Goal: Task Accomplishment & Management: Manage account settings

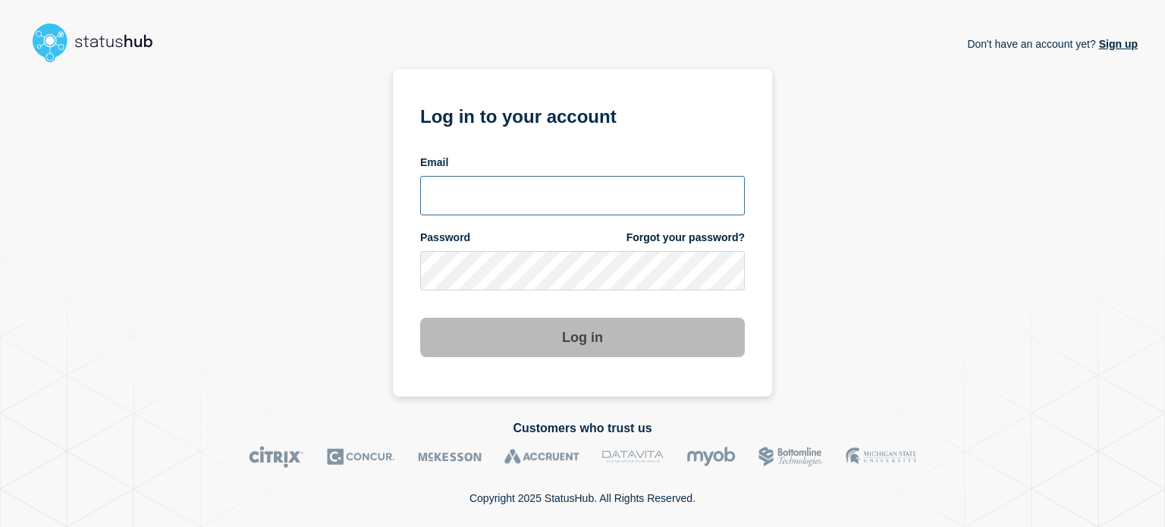
click at [558, 193] on input "email input" at bounding box center [582, 195] width 325 height 39
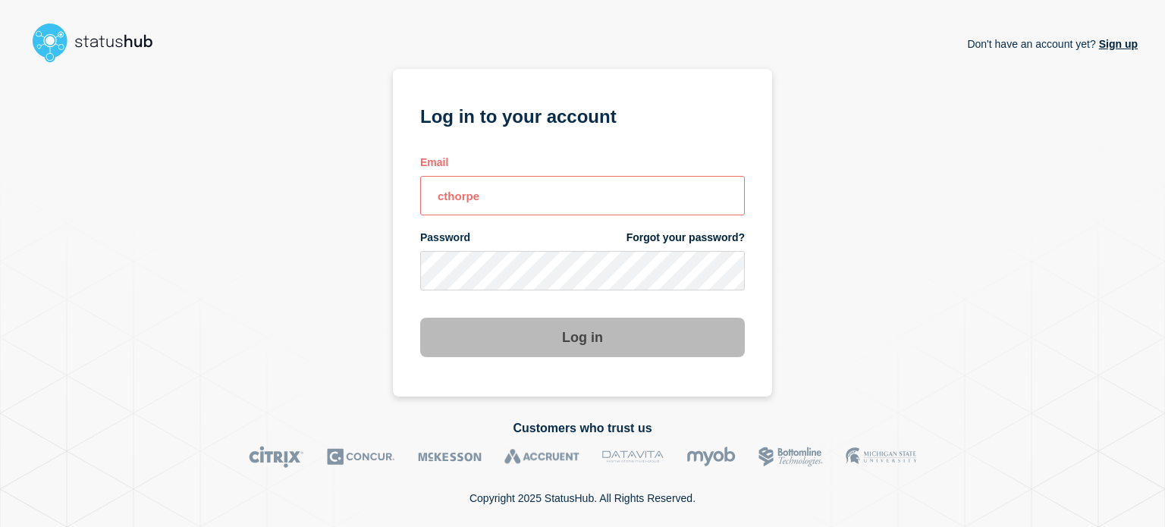
type input "cthorpe@fsu.edu"
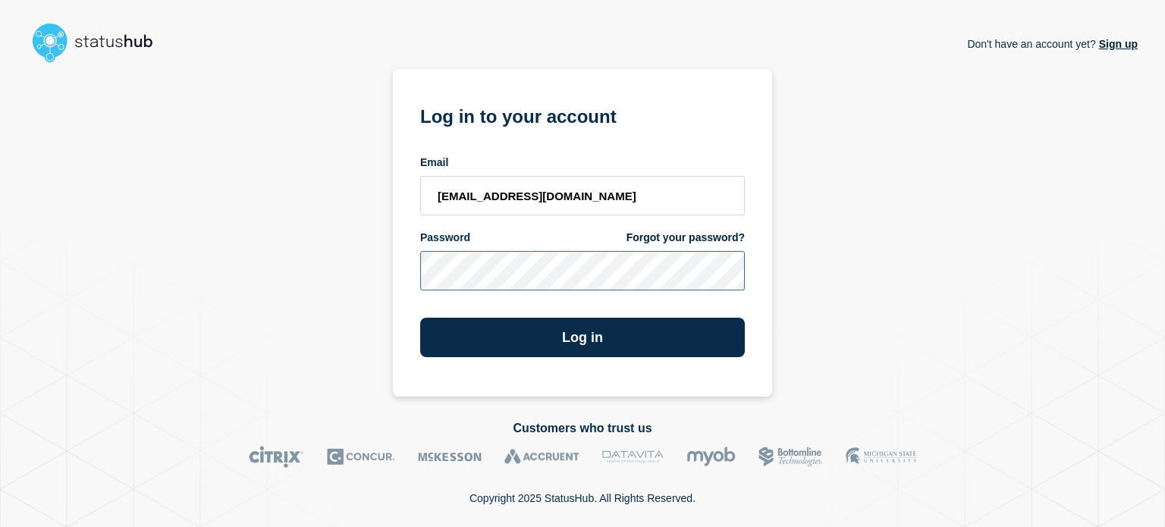
click at [420, 318] on button "Log in" at bounding box center [582, 337] width 325 height 39
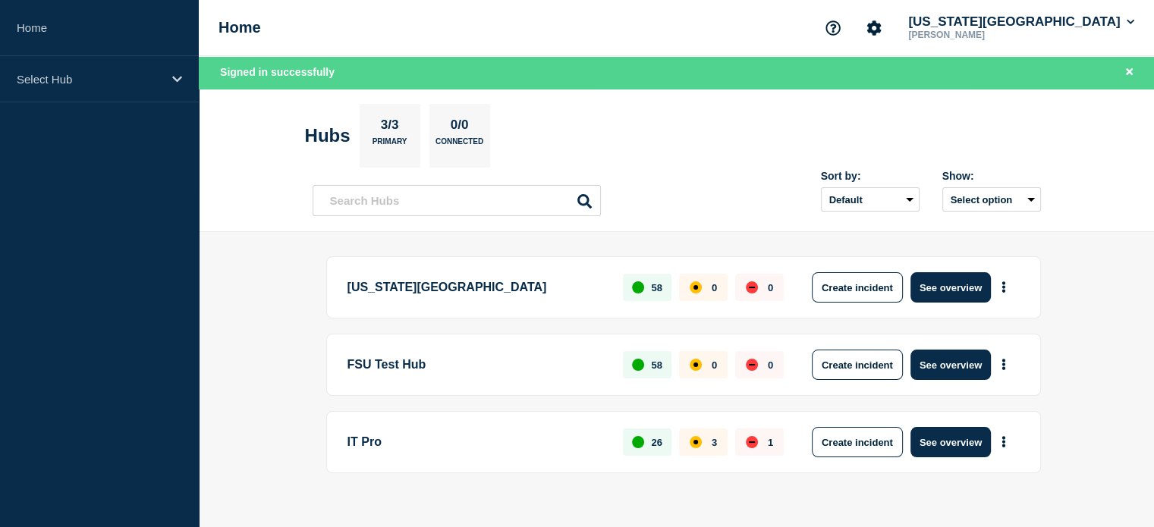
click at [950, 293] on button "See overview" at bounding box center [950, 287] width 80 height 30
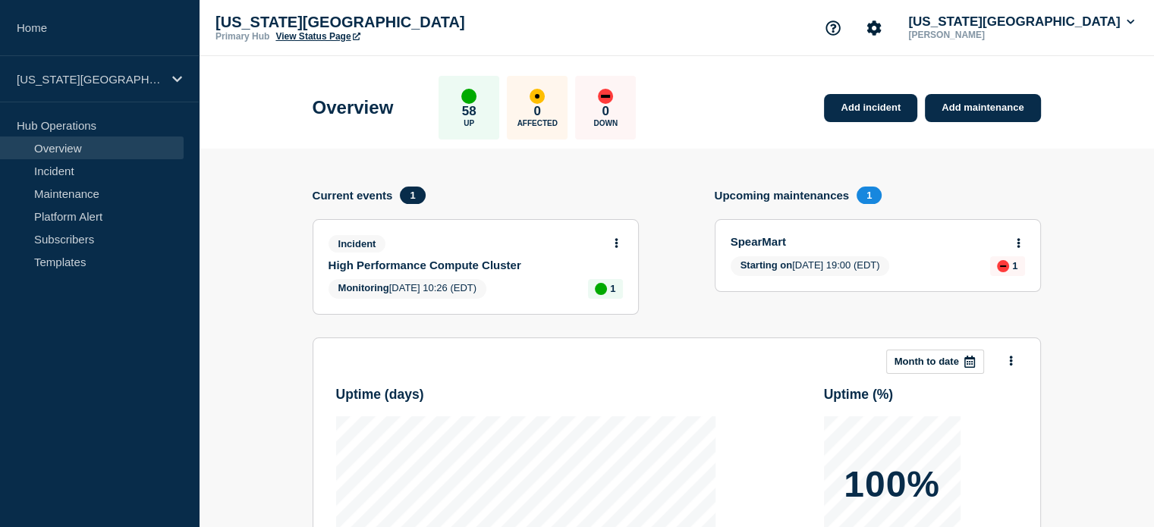
click at [480, 260] on link "High Performance Compute Cluster" at bounding box center [465, 265] width 274 height 13
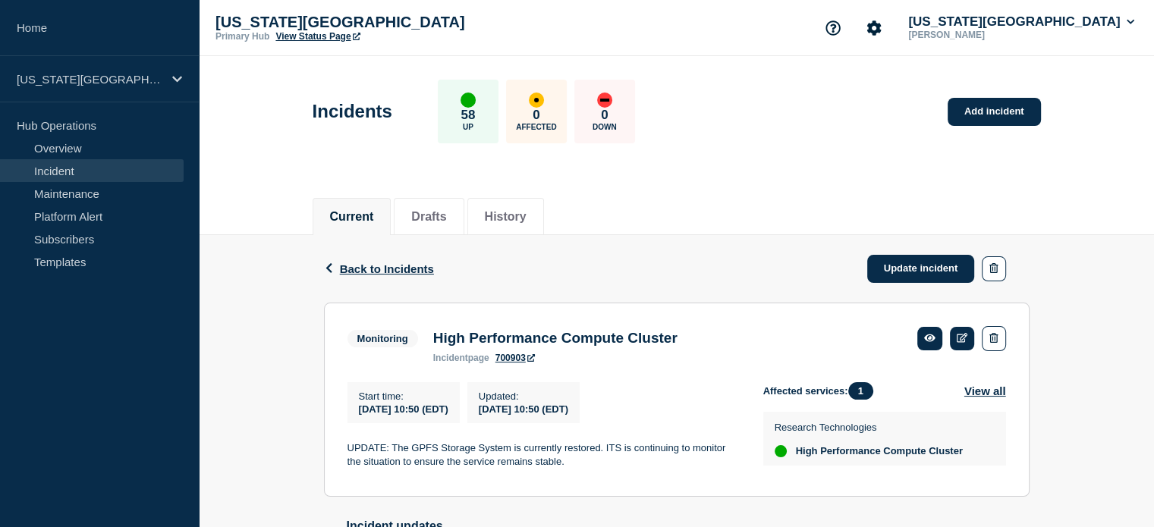
click at [930, 264] on link "Update incident" at bounding box center [921, 269] width 108 height 28
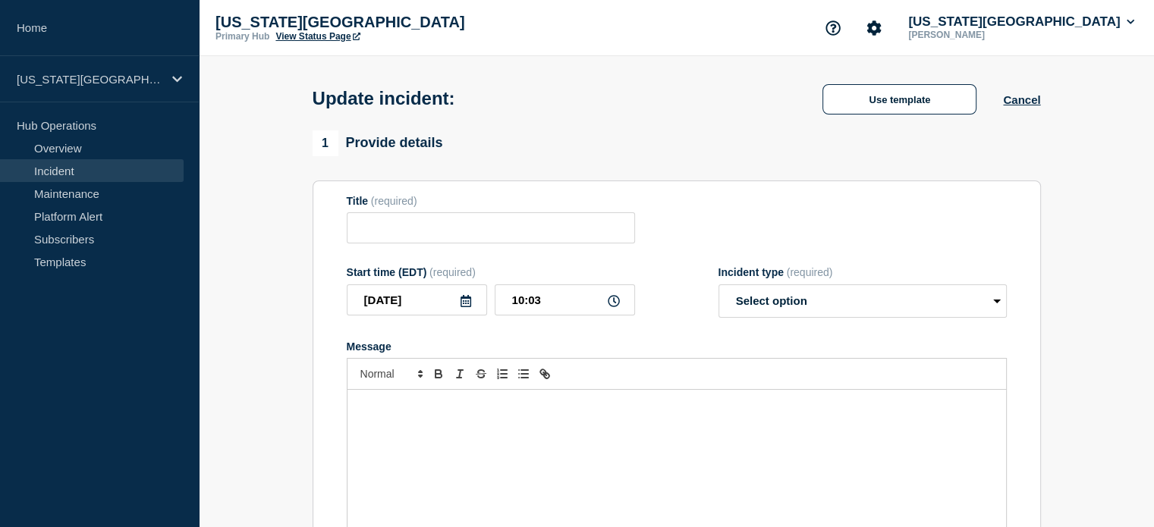
type input "High Performance Compute Cluster"
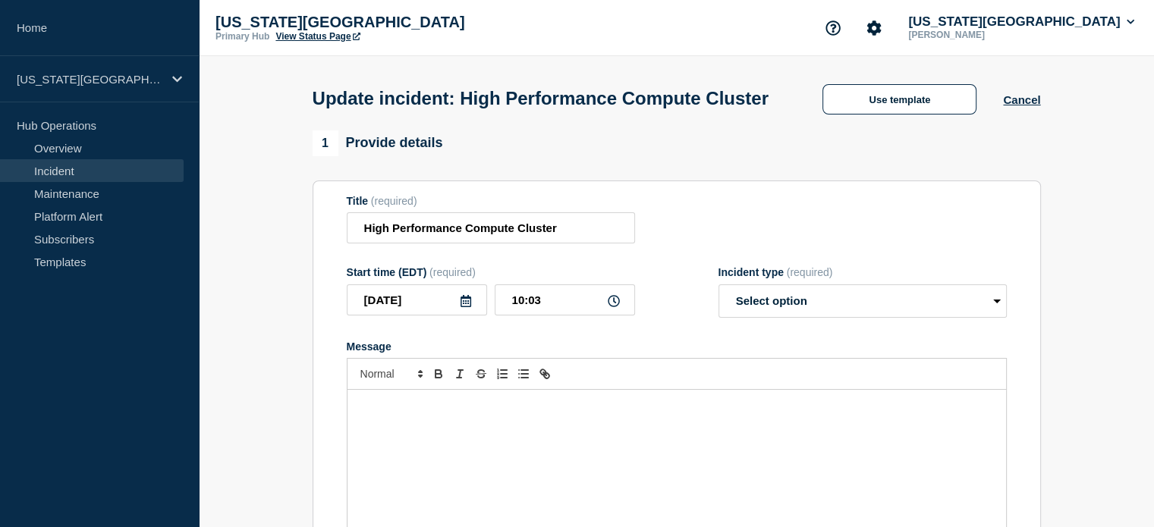
scroll to position [79, 0]
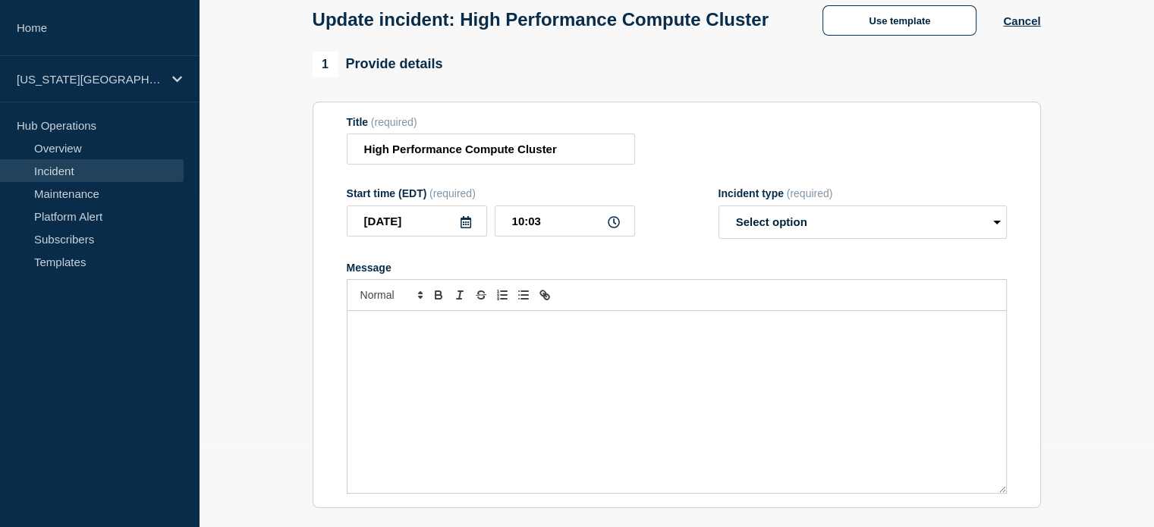
click at [895, 35] on button "Use template" at bounding box center [899, 20] width 154 height 30
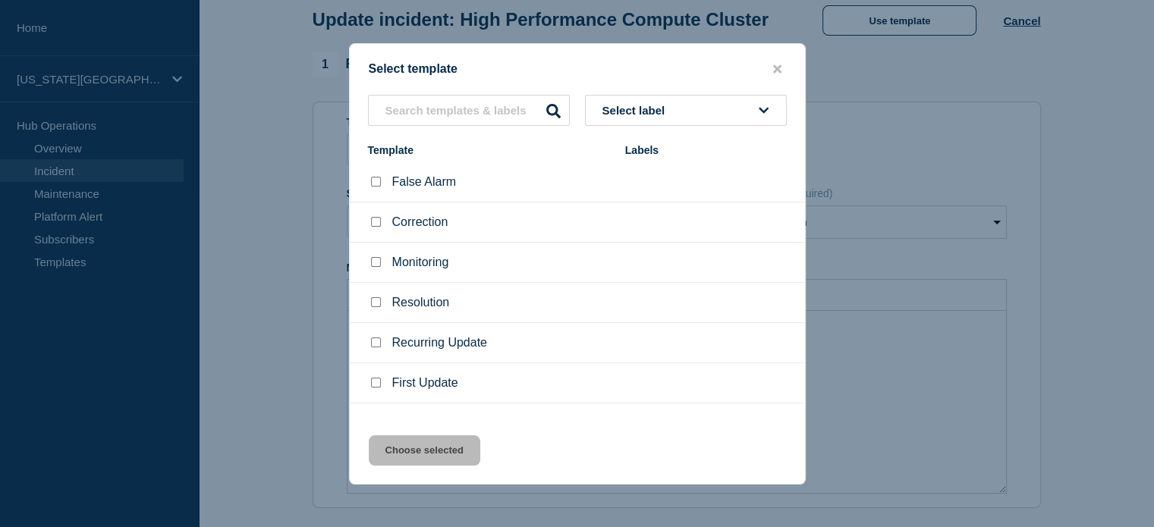
click at [378, 301] on input "Resolution checkbox" at bounding box center [376, 302] width 10 height 10
checkbox input "true"
click at [417, 453] on button "Choose selected" at bounding box center [424, 450] width 111 height 30
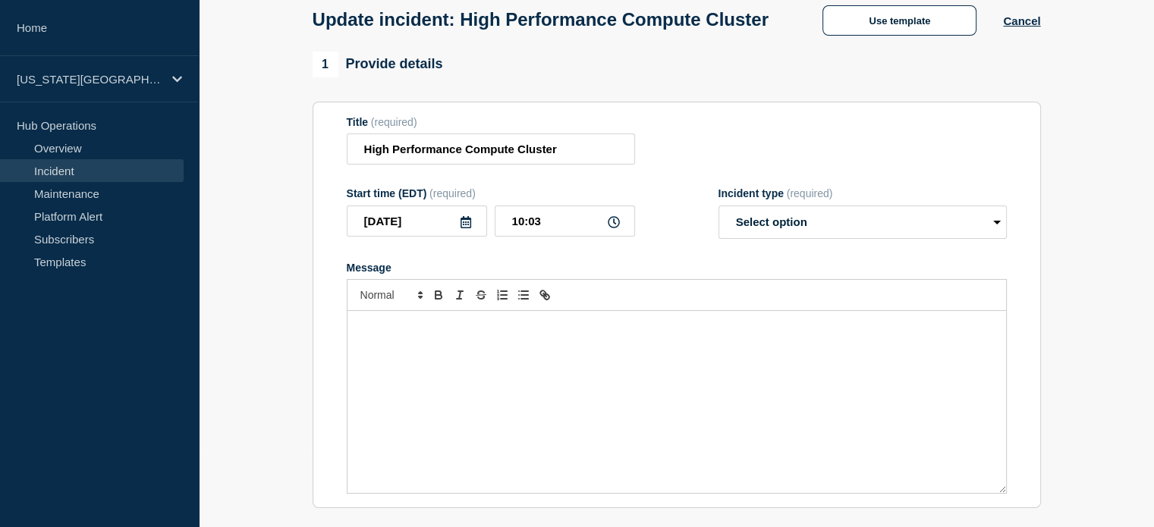
select select "resolved"
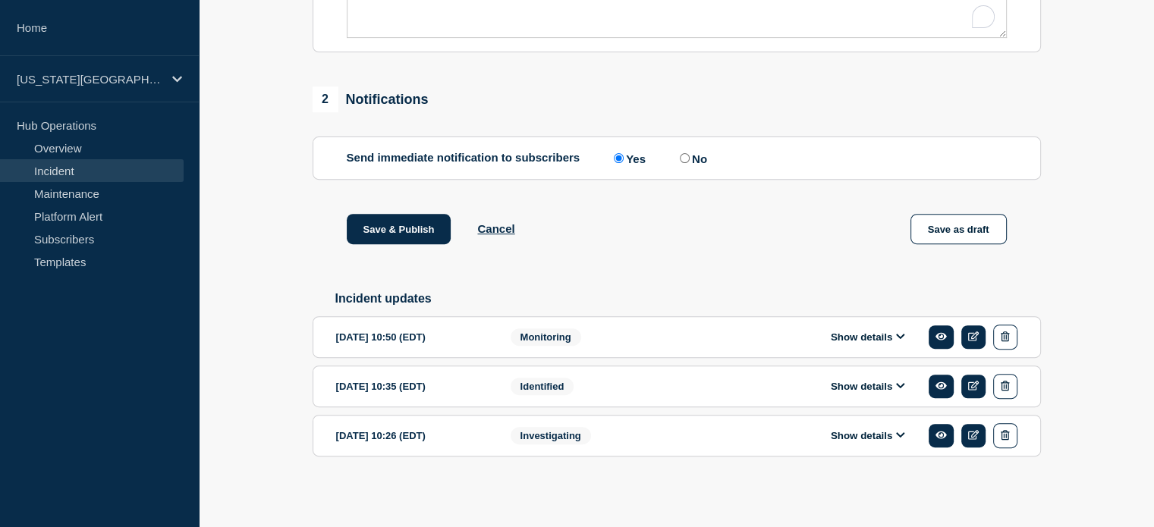
scroll to position [564, 0]
click at [859, 339] on button "Show details" at bounding box center [867, 337] width 83 height 13
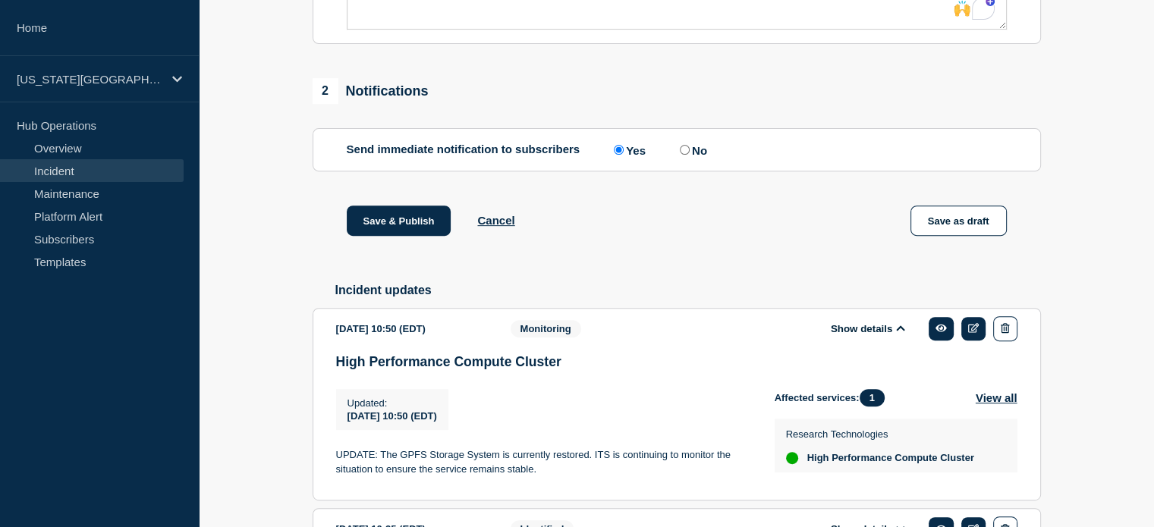
scroll to position [592, 0]
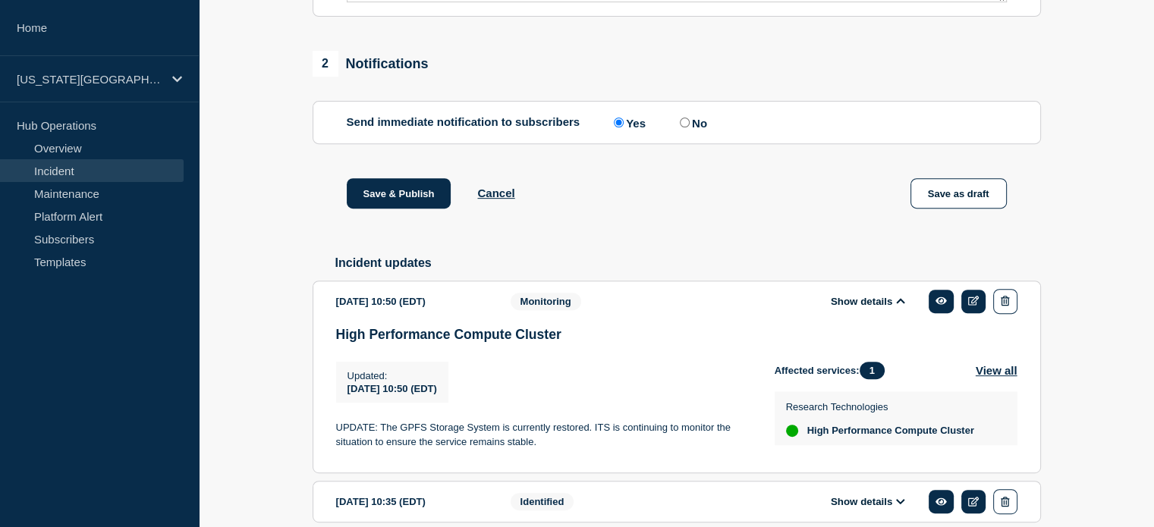
click at [377, 444] on p "UPDATE: The GPFS Storage System is currently restored. ITS is continuing to mon…" at bounding box center [543, 435] width 414 height 28
drag, startPoint x: 377, startPoint y: 442, endPoint x: 498, endPoint y: 449, distance: 121.6
click at [498, 449] on p "UPDATE: The GPFS Storage System is currently restored. ITS is continuing to mon…" at bounding box center [543, 435] width 414 height 28
copy p "The GPFS Storage System"
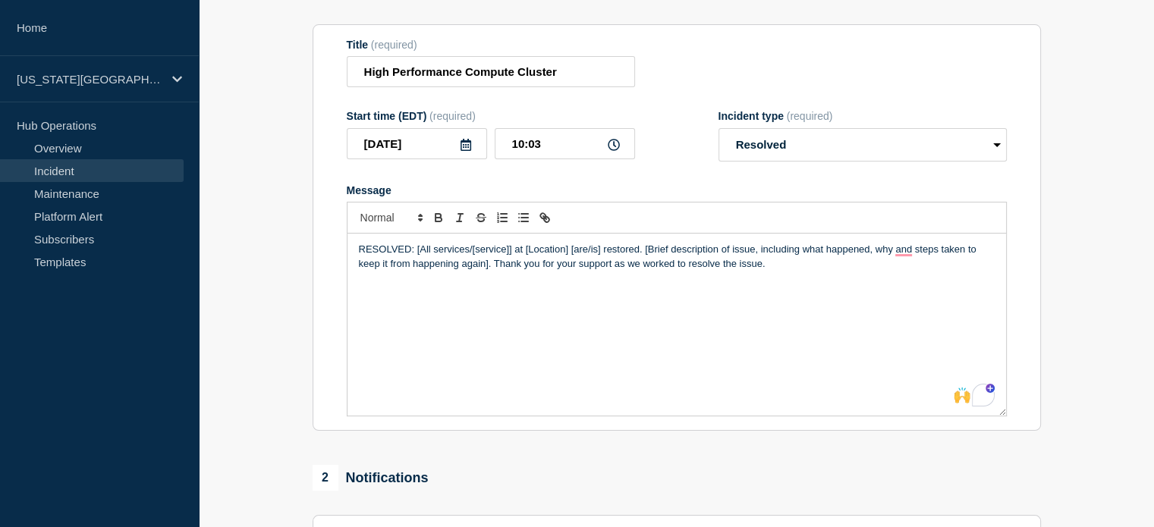
scroll to position [176, 0]
drag, startPoint x: 416, startPoint y: 260, endPoint x: 592, endPoint y: 257, distance: 176.8
click at [592, 257] on p "RESOLVED: [All services/[service]] at [Location] [are/is] restored. [Brief desc…" at bounding box center [677, 258] width 636 height 28
paste div "To enrich screen reader interactions, please activate Accessibility in Grammarl…"
click at [417, 259] on p "RESOLVED: The GPFS Storage Systemis] restored. [Brief description of issue, inc…" at bounding box center [677, 258] width 636 height 28
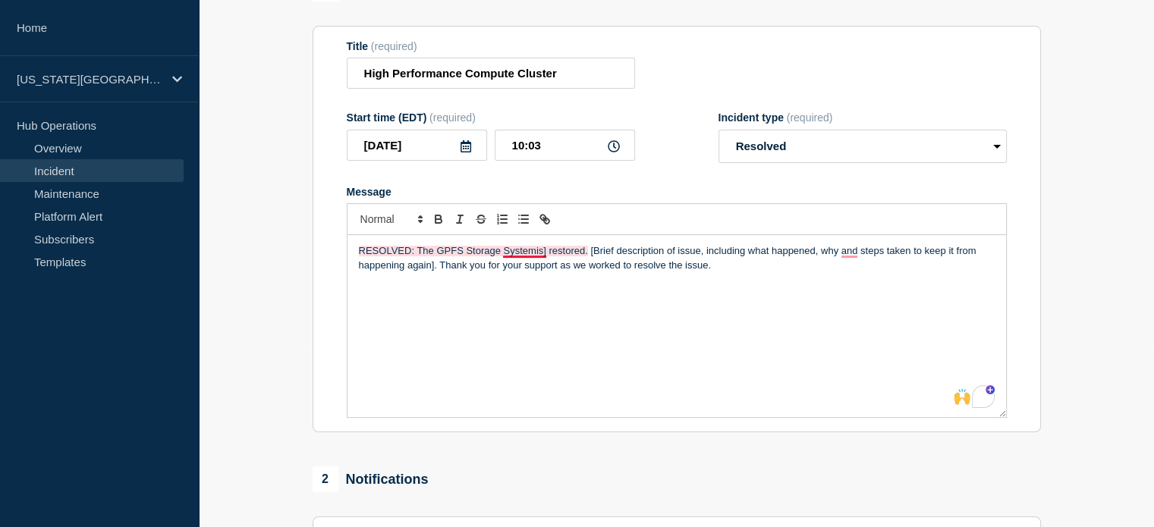
click at [536, 260] on p "RESOLVED: The GPFS Storage Systemis] restored. [Brief description of issue, inc…" at bounding box center [677, 258] width 636 height 28
click at [243, 510] on section "1 Provide details Title (required) High Performance Compute Cluster Start time …" at bounding box center [676, 506] width 955 height 1060
click at [591, 268] on p "RESOLVED: The GPFS Storage System is restored. [Brief description of issue, inc…" at bounding box center [677, 258] width 636 height 28
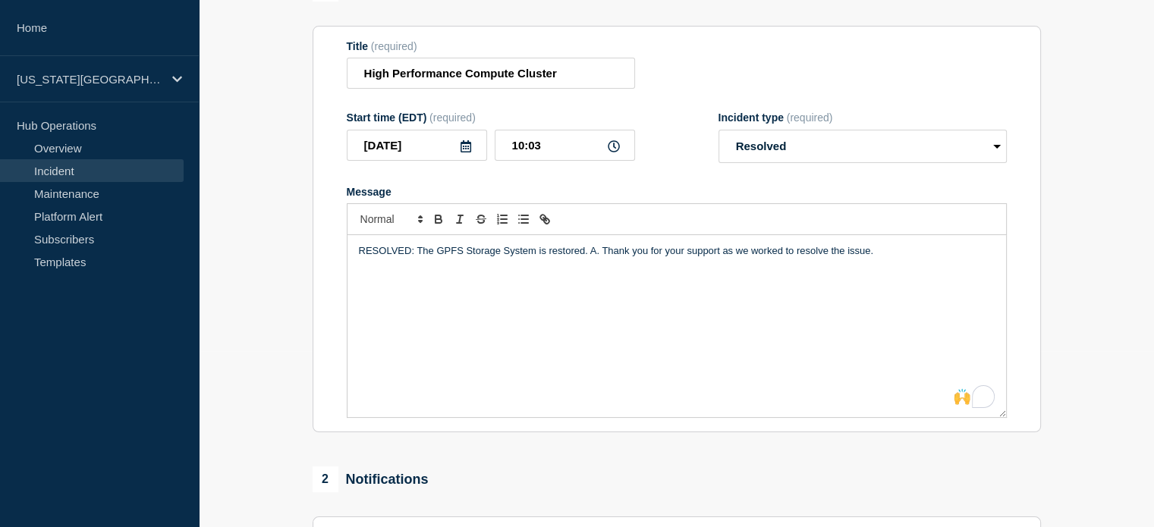
click at [561, 482] on div "2 Notifications" at bounding box center [677, 479] width 728 height 26
click at [595, 258] on p "RESOLVED: The GPFS Storage System is restored. A. Thank you for your support as…" at bounding box center [677, 251] width 636 height 14
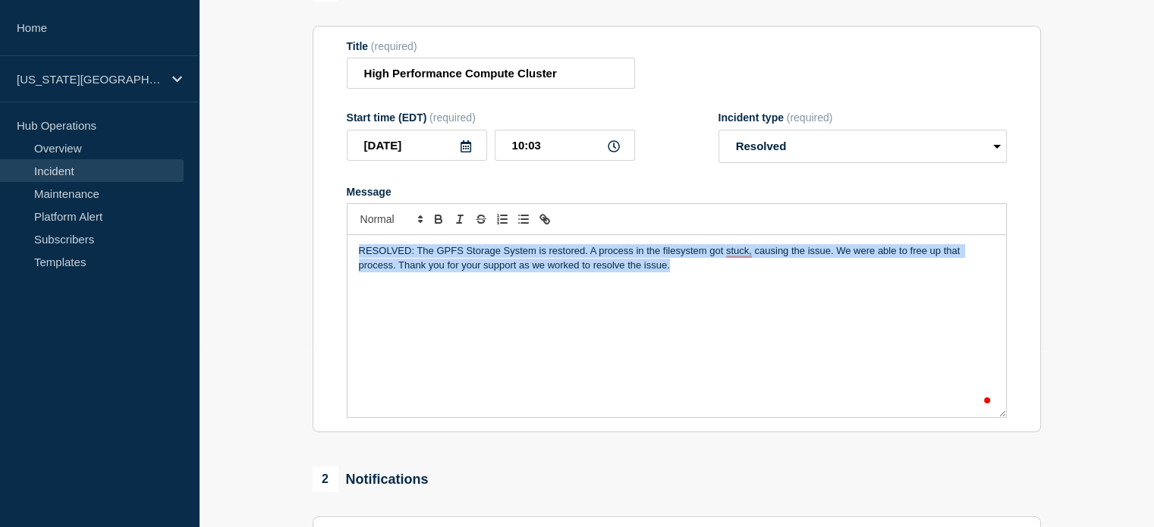
copy p "RESOLVED: The GPFS Storage System is restored. A process in the filesystem got …"
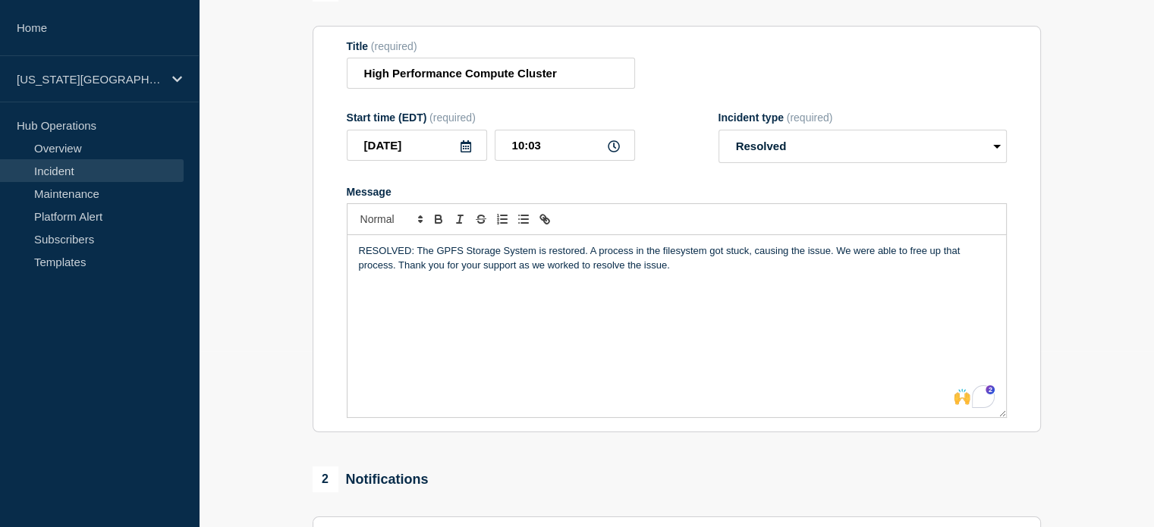
click at [1036, 339] on section "Title (required) High Performance Compute Cluster Start time (EDT) (required) […" at bounding box center [677, 229] width 728 height 407
drag, startPoint x: 590, startPoint y: 260, endPoint x: 833, endPoint y: 263, distance: 242.7
click at [833, 263] on p "RESOLVED: The GPFS Storage System is restored. A process in the filesystem got …" at bounding box center [677, 258] width 636 height 28
click at [712, 262] on p "RESOLVED: The GPFS Storage System is restored. The issue was caused by a proces…" at bounding box center [677, 258] width 636 height 28
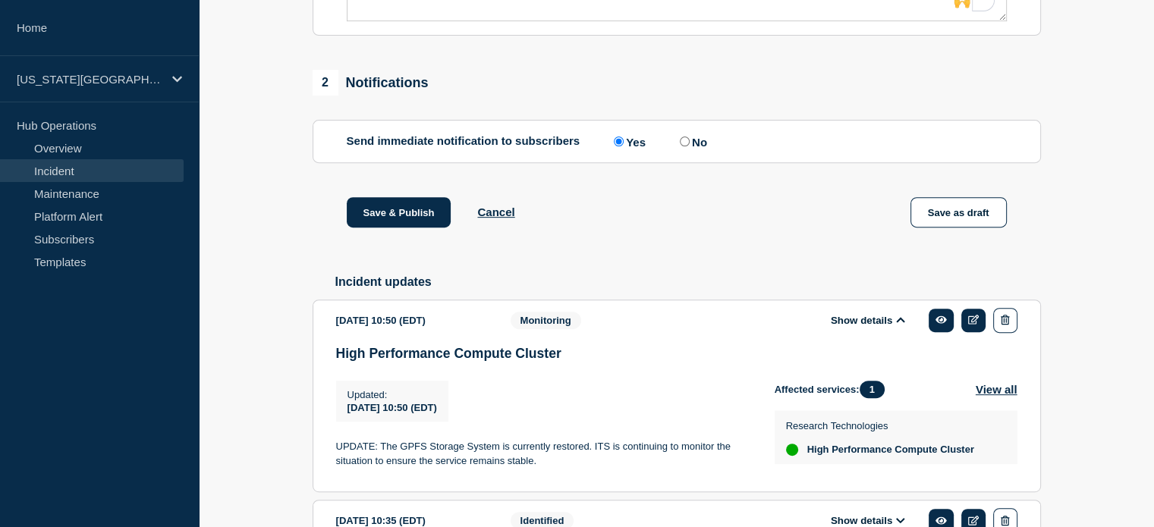
scroll to position [575, 0]
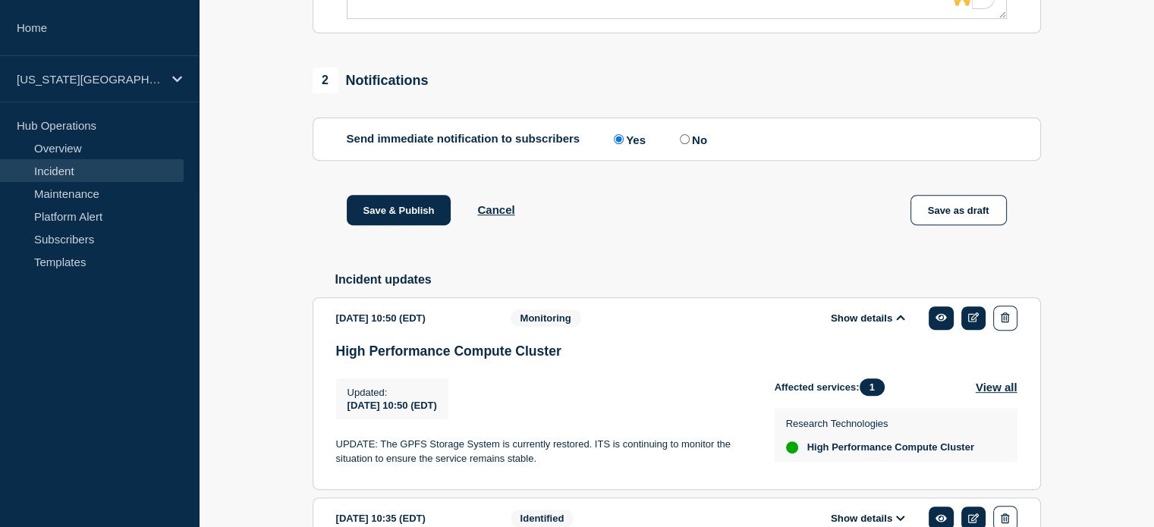
click at [684, 144] on input "No" at bounding box center [685, 139] width 10 height 10
radio input "true"
radio input "false"
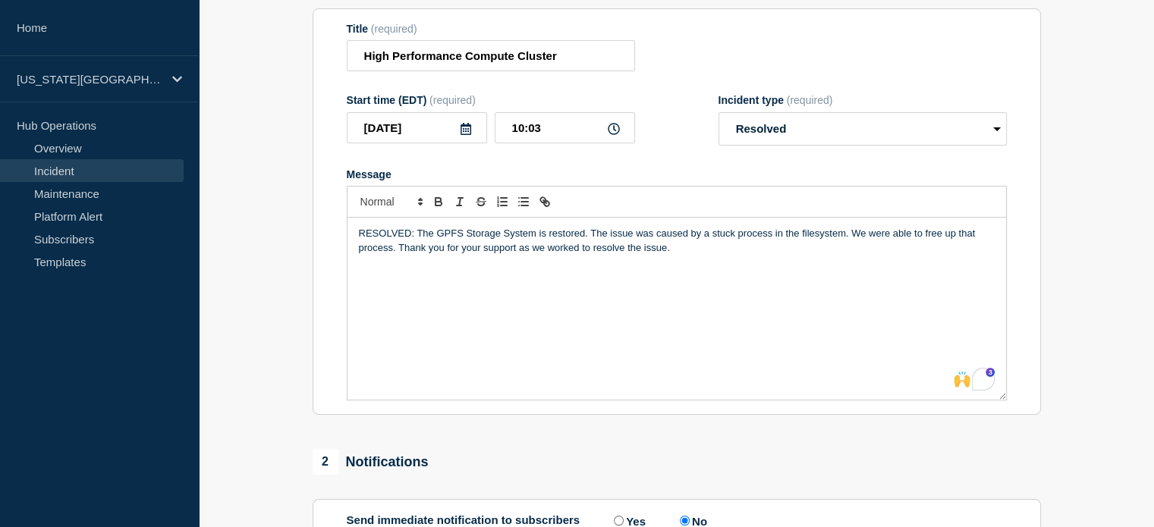
scroll to position [194, 0]
click at [576, 129] on input "10:03" at bounding box center [565, 126] width 140 height 31
type input "10:12"
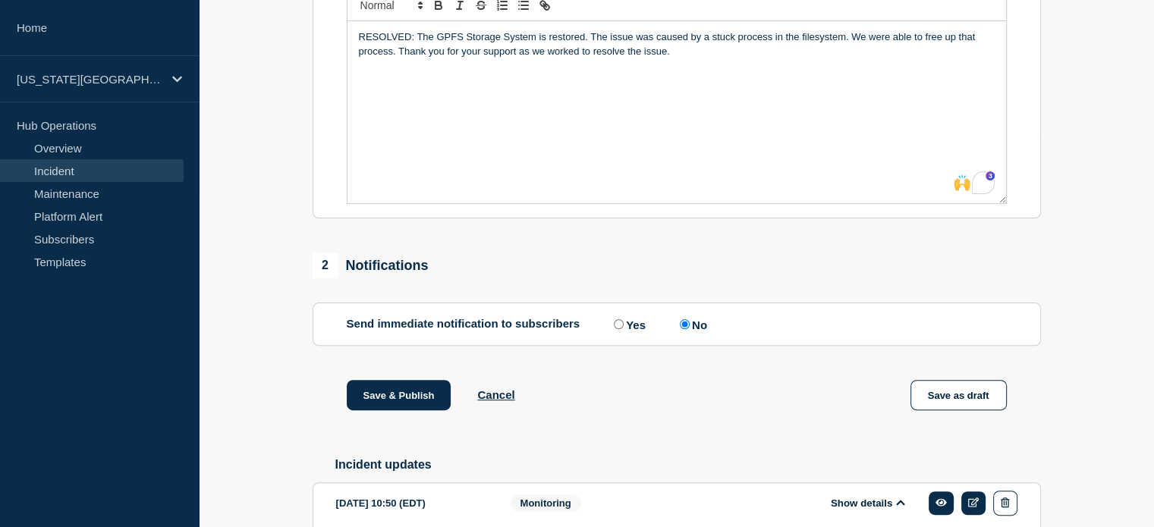
scroll to position [400, 0]
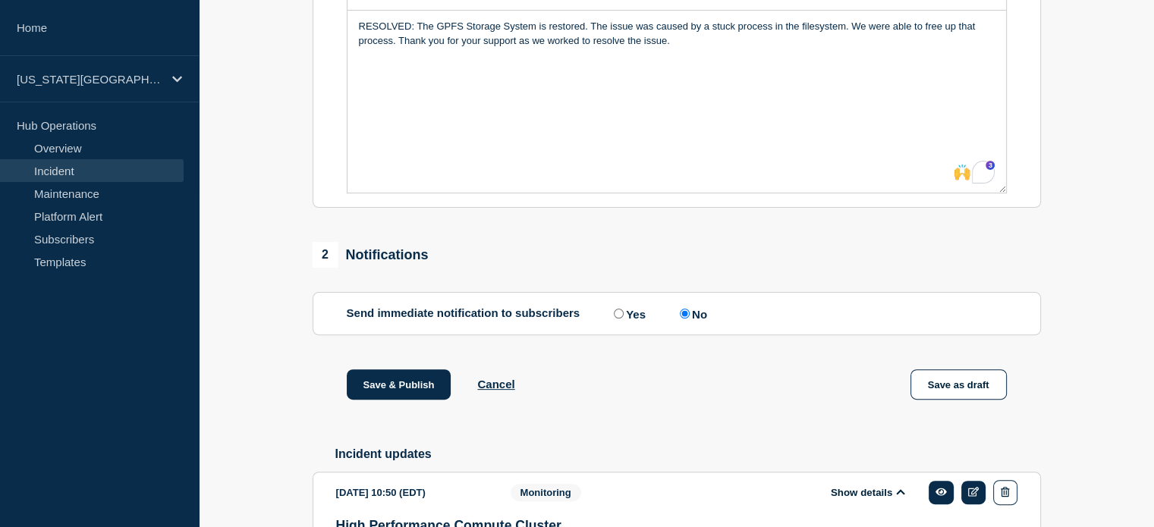
click at [412, 388] on button "Save & Publish" at bounding box center [399, 384] width 105 height 30
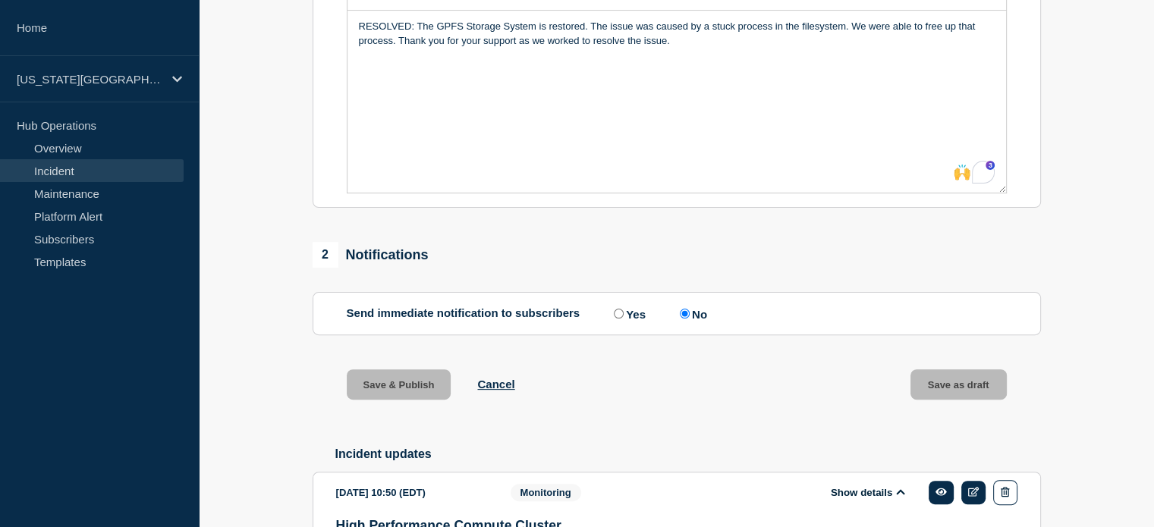
click at [253, 495] on section "1 Provide details Title (required) High Performance Compute Cluster Start time …" at bounding box center [676, 281] width 955 height 1060
click at [444, 108] on div "RESOLVED: The GPFS Storage System is restored. The issue was caused by a stuck …" at bounding box center [676, 102] width 658 height 182
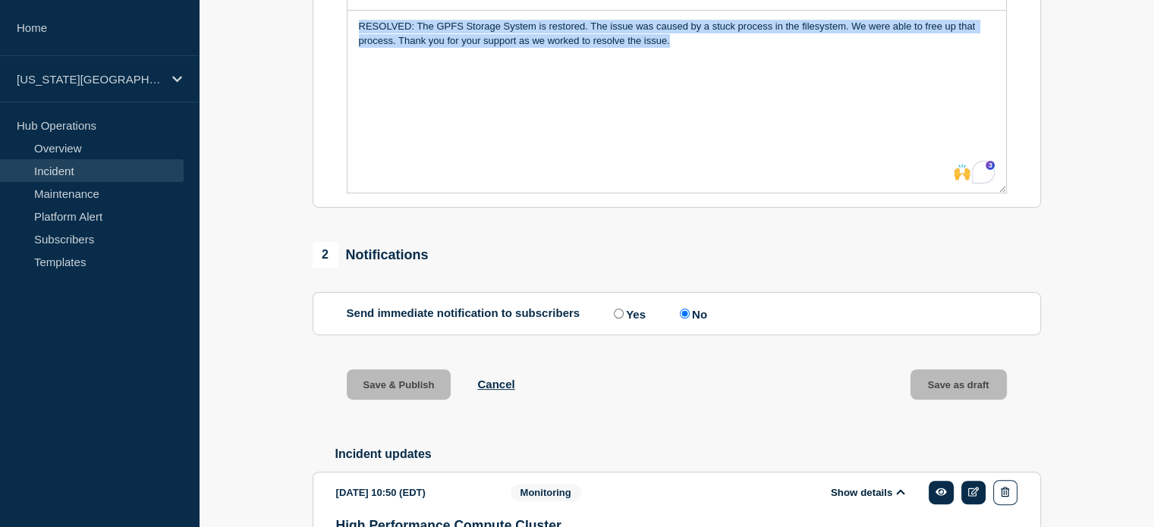
copy p "RESOLVED: The GPFS Storage System is restored. The issue was caused by a stuck …"
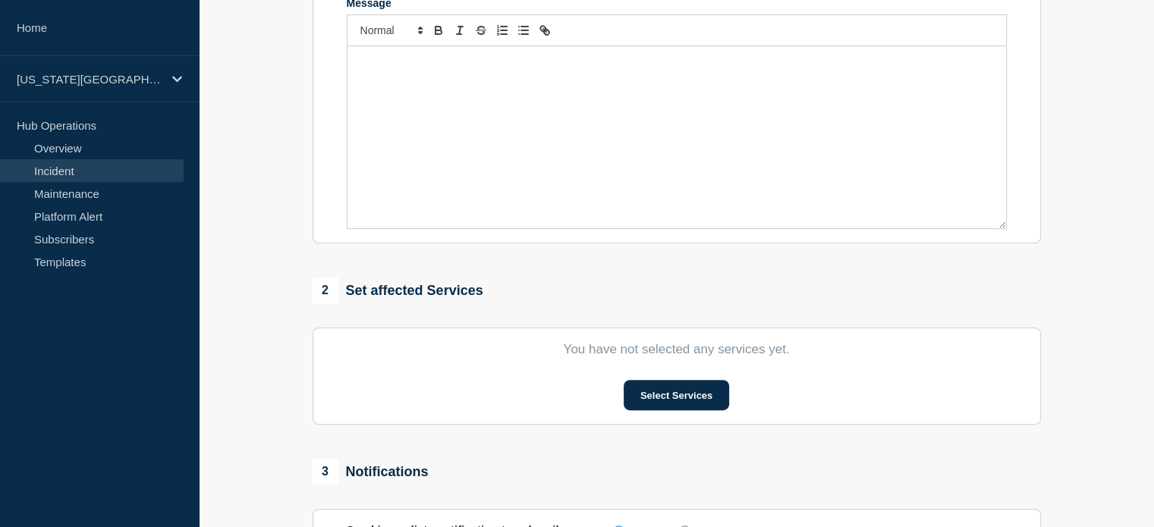
type input "High Performance Compute Cluster"
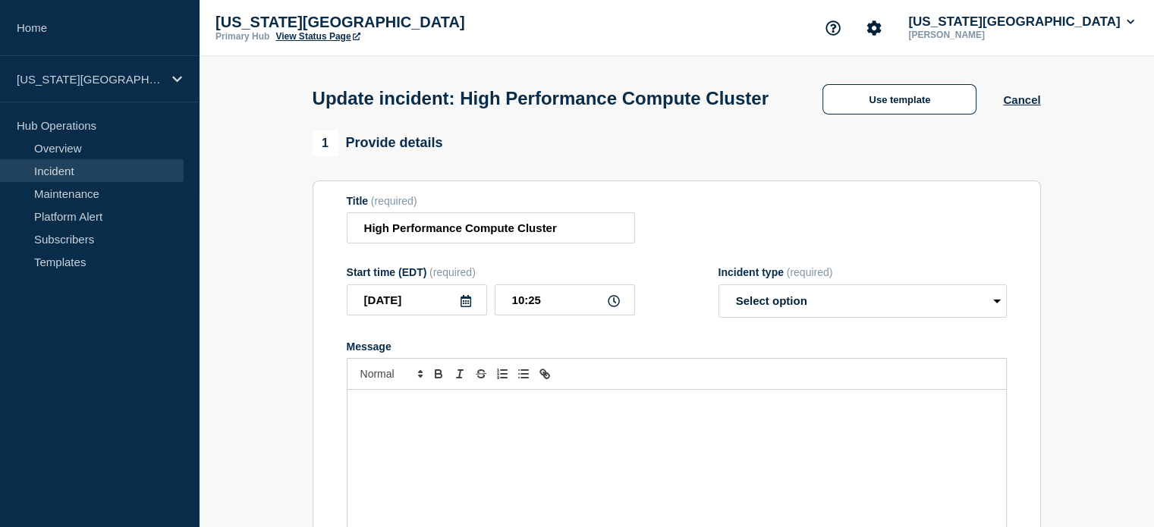
click at [1025, 106] on button "Cancel" at bounding box center [1021, 99] width 37 height 13
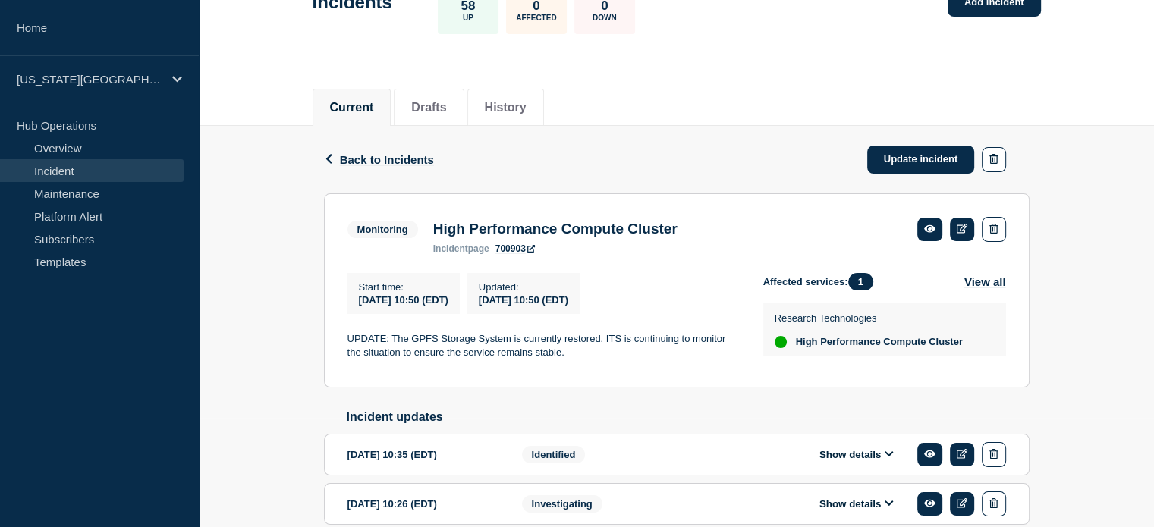
scroll to position [112, 0]
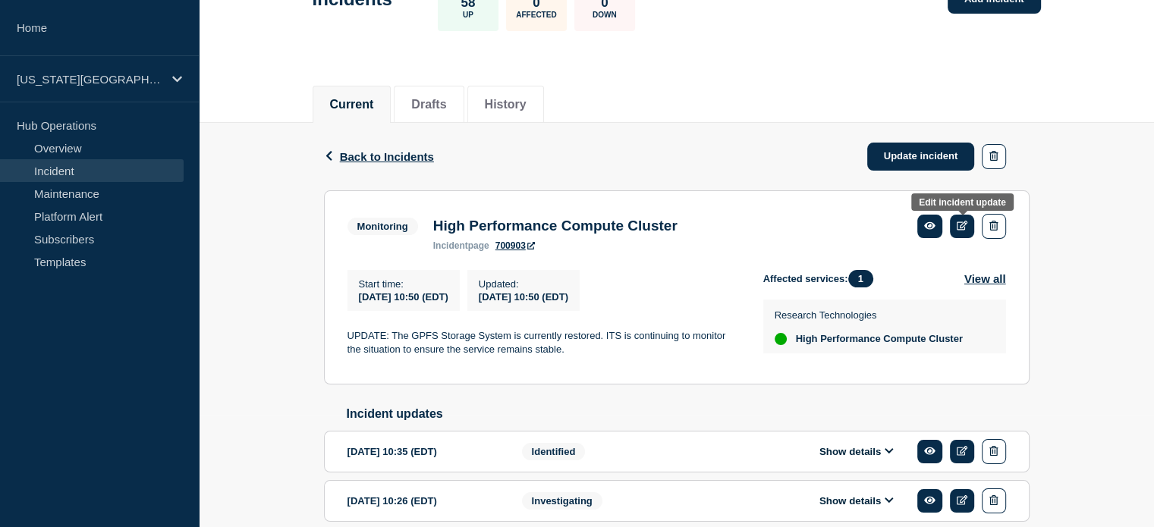
click at [960, 227] on icon at bounding box center [961, 226] width 11 height 10
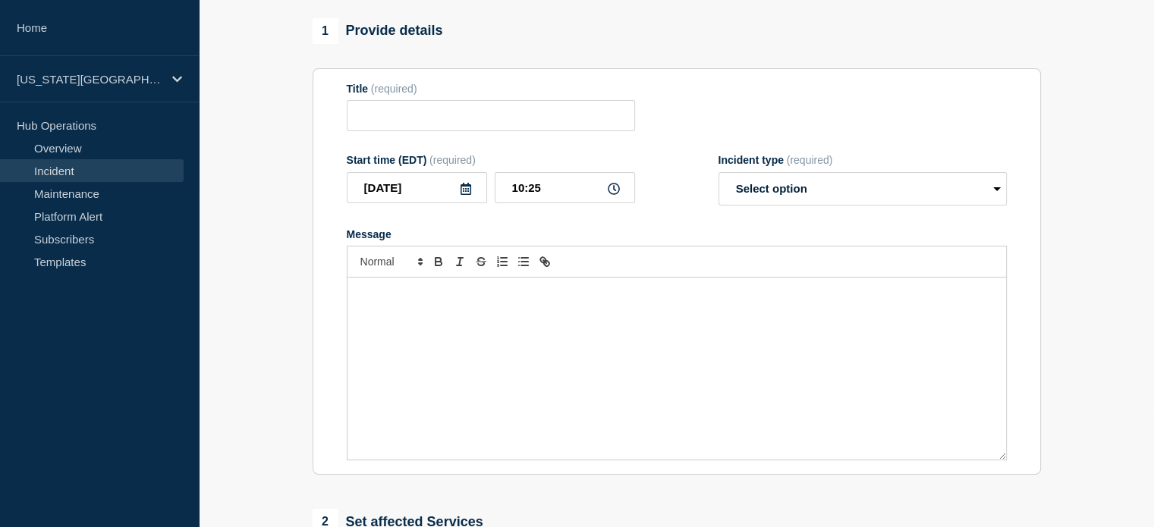
type input "High Performance Compute Cluster"
type input "2025-08-13"
type input "10:50"
select select "monitoring"
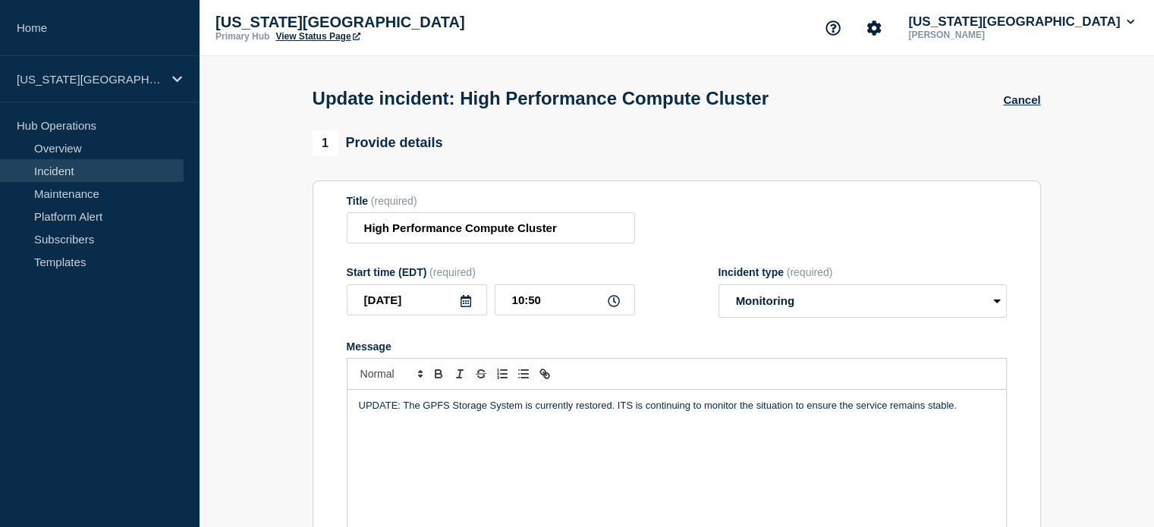
click at [1016, 103] on button "Cancel" at bounding box center [1021, 99] width 37 height 13
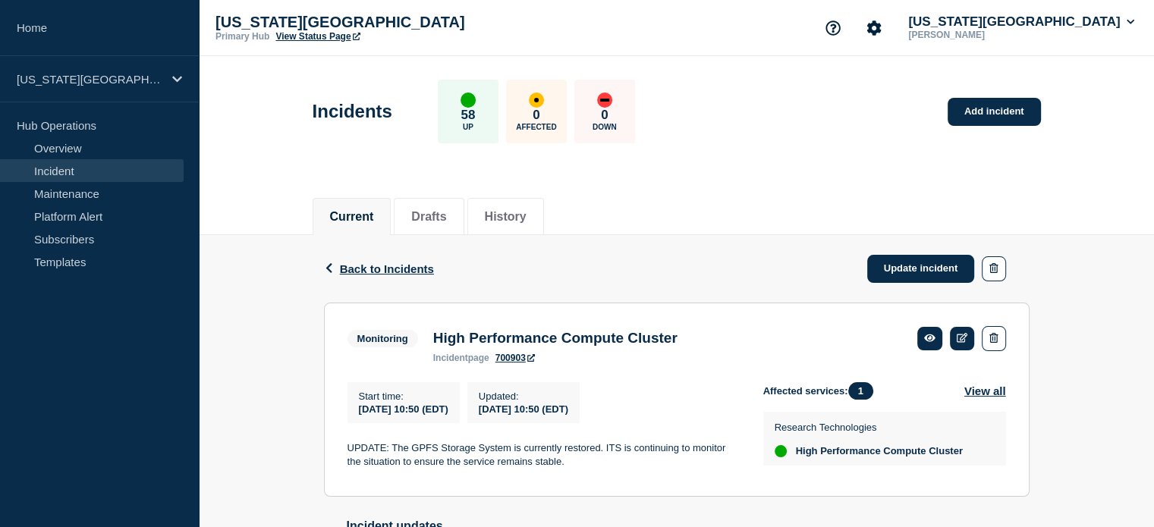
click at [933, 269] on link "Update incident" at bounding box center [921, 269] width 108 height 28
